Goal: Find specific page/section: Find specific page/section

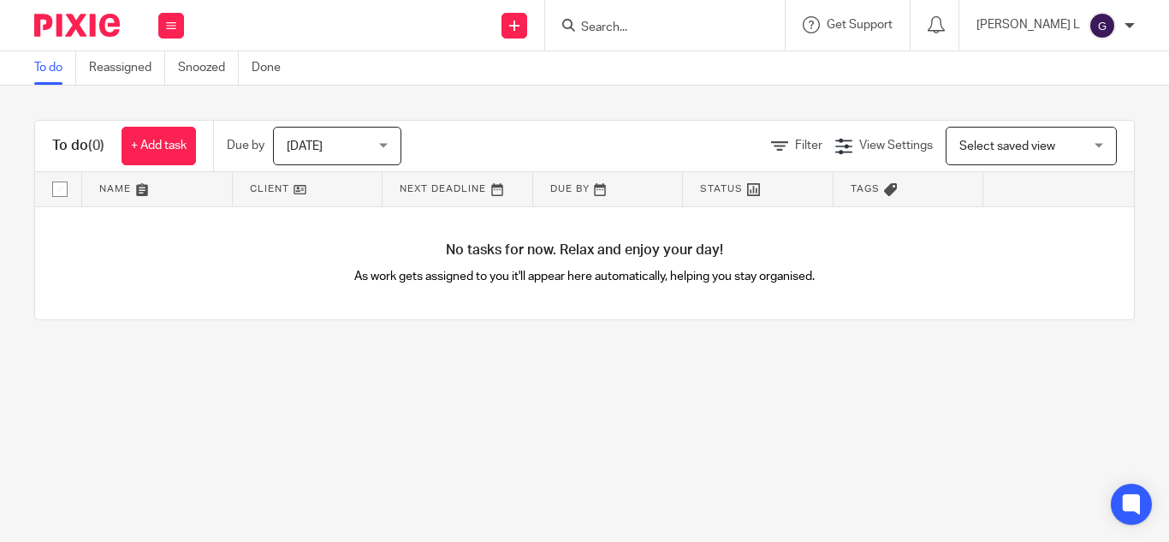
click at [664, 17] on form at bounding box center [670, 25] width 182 height 21
click at [697, 28] on input "Search" at bounding box center [656, 28] width 154 height 15
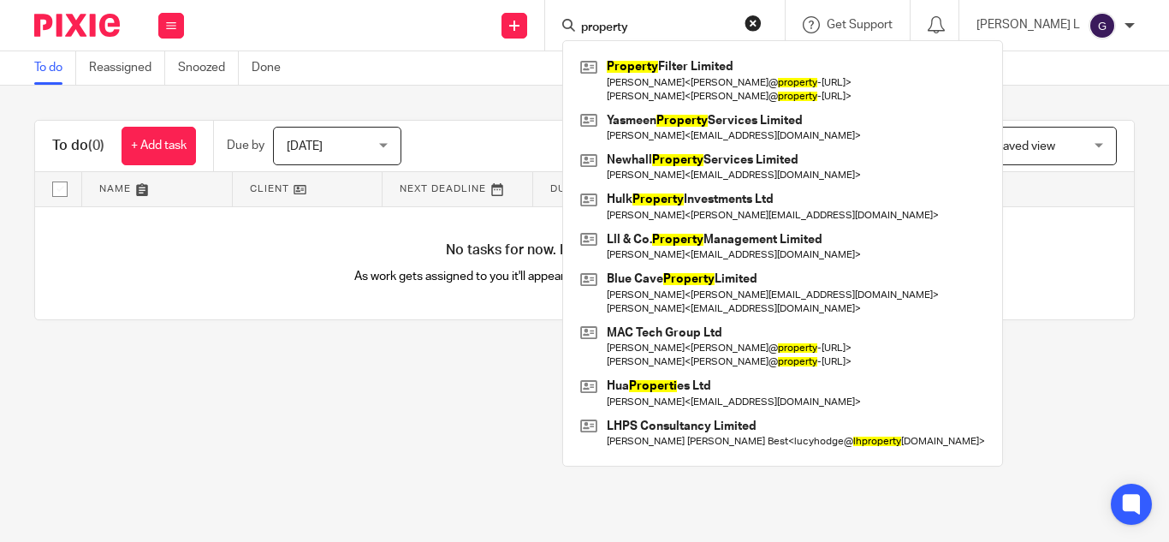
type input "property"
click at [727, 62] on link at bounding box center [782, 80] width 413 height 53
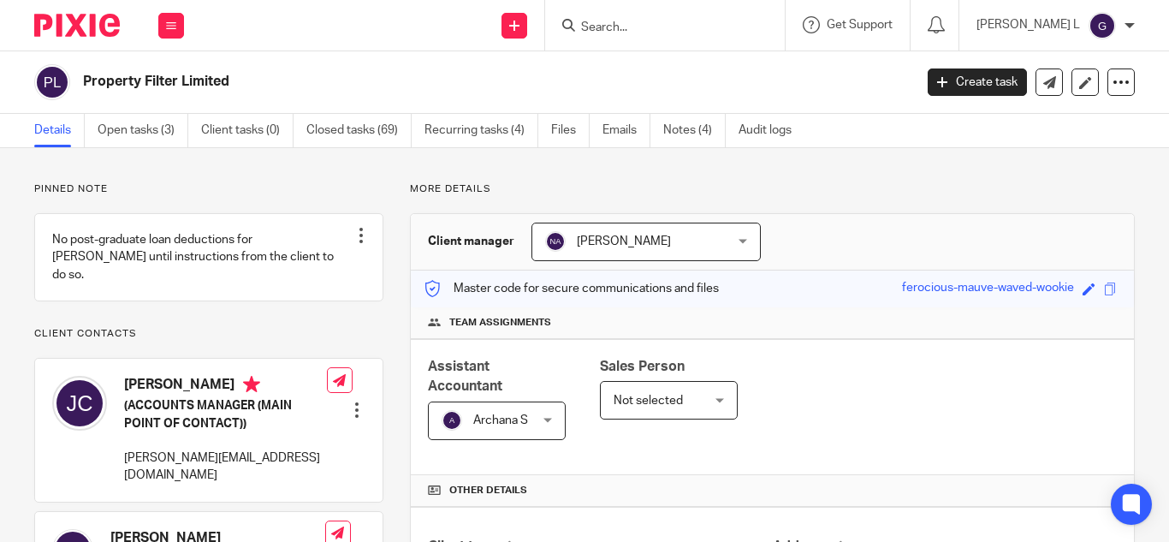
click at [1104, 291] on span at bounding box center [1110, 288] width 13 height 13
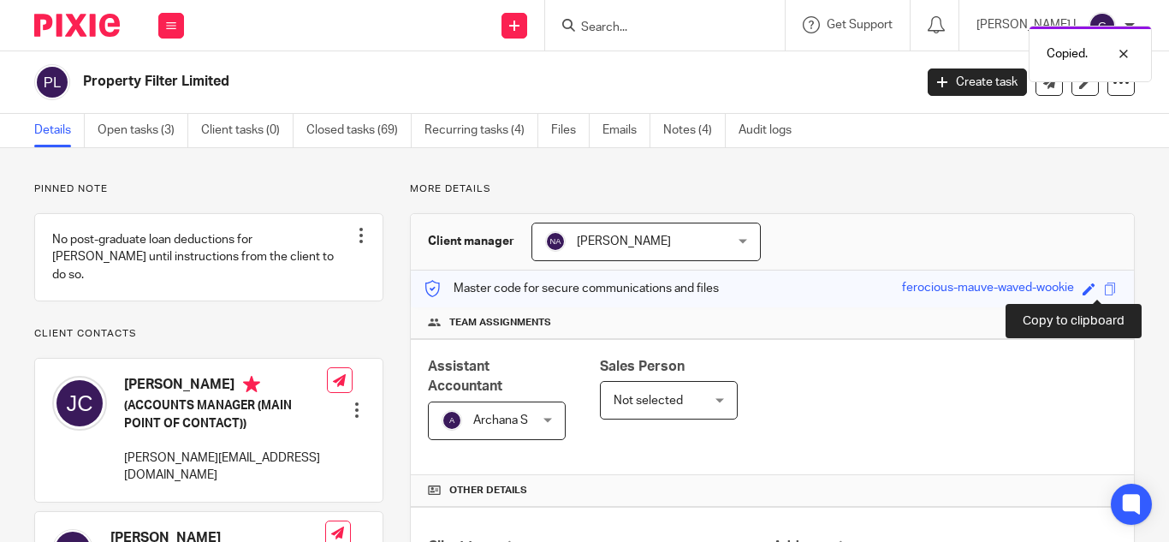
click at [1104, 291] on span at bounding box center [1110, 288] width 13 height 13
